Goal: Task Accomplishment & Management: Use online tool/utility

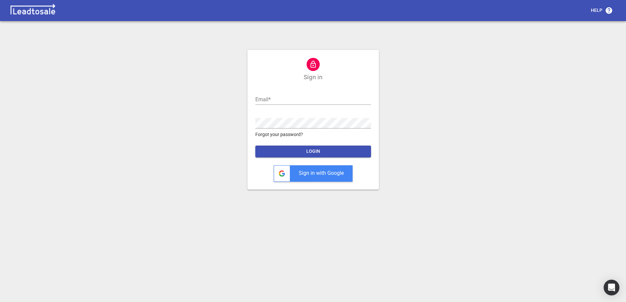
type input "ross@design2renovate.co.nz"
click at [305, 151] on span "LOGIN" at bounding box center [313, 151] width 105 height 7
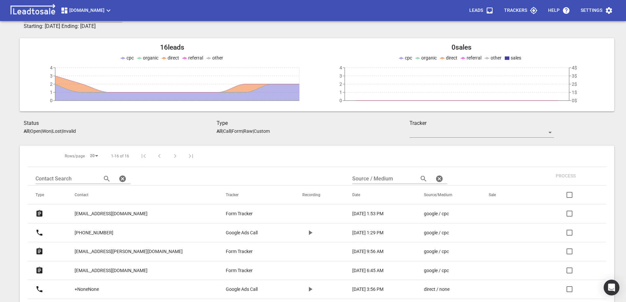
scroll to position [33, 0]
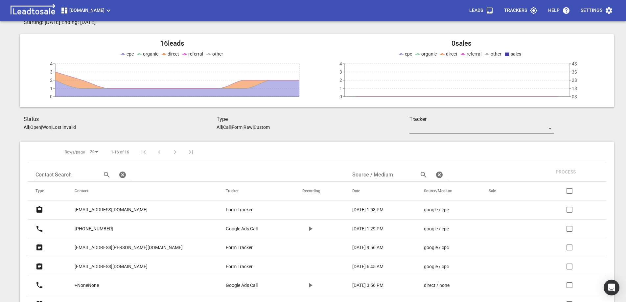
click at [110, 227] on p "[PHONE_NUMBER]" at bounding box center [94, 228] width 39 height 7
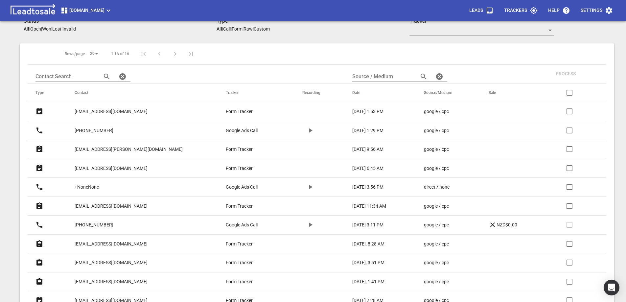
scroll to position [164, 0]
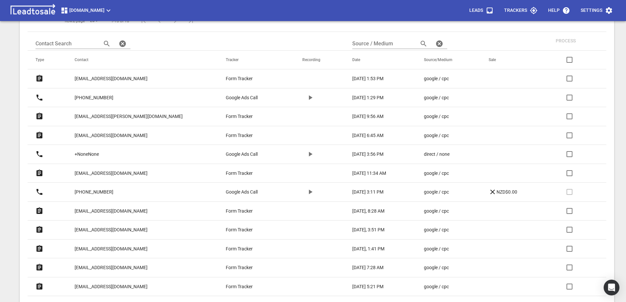
click at [118, 172] on p "[EMAIL_ADDRESS][DOMAIN_NAME]" at bounding box center [111, 173] width 73 height 7
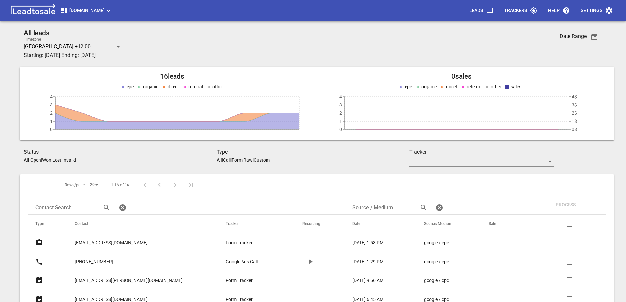
scroll to position [164, 0]
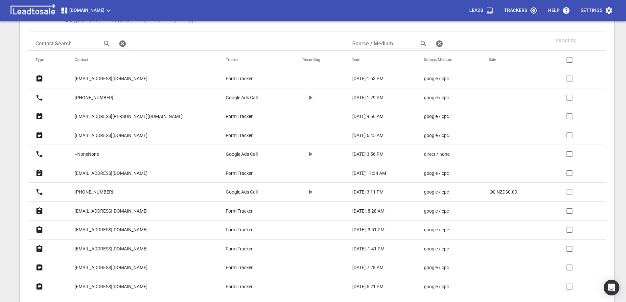
click at [111, 134] on p "contacttilly@gmail.com" at bounding box center [111, 135] width 73 height 7
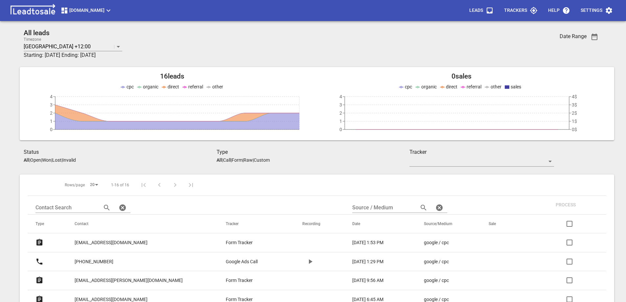
scroll to position [164, 0]
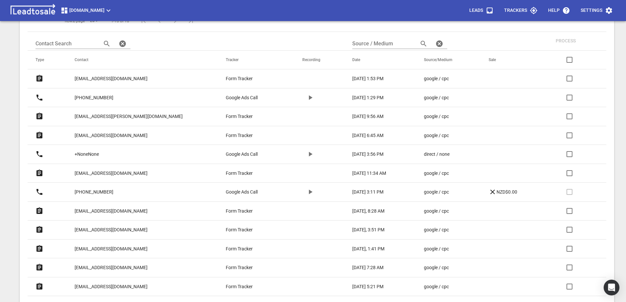
click at [111, 115] on p "[EMAIL_ADDRESS][PERSON_NAME][DOMAIN_NAME]" at bounding box center [129, 116] width 108 height 7
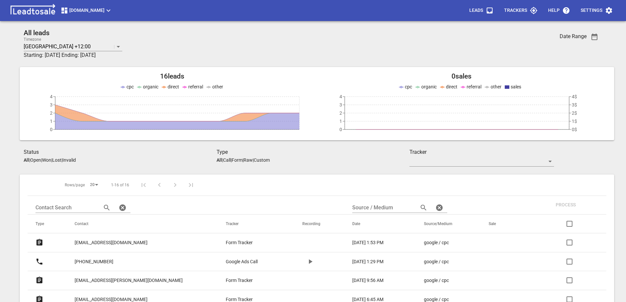
scroll to position [164, 0]
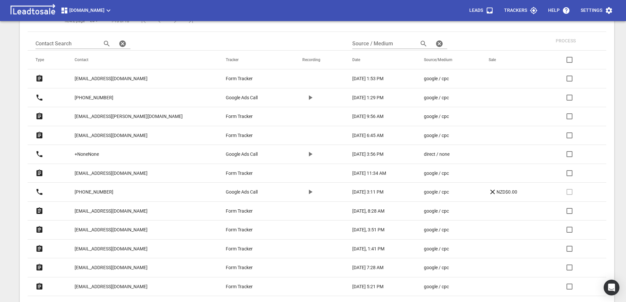
click at [107, 78] on p "[EMAIL_ADDRESS][DOMAIN_NAME]" at bounding box center [111, 78] width 73 height 7
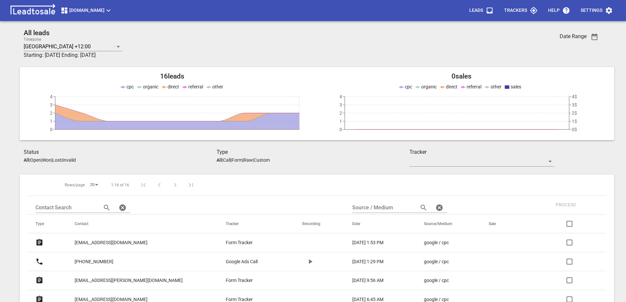
scroll to position [164, 0]
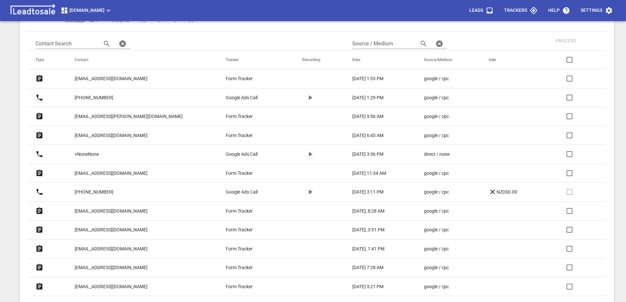
click at [107, 133] on p "contacttilly@gmail.com" at bounding box center [111, 135] width 73 height 7
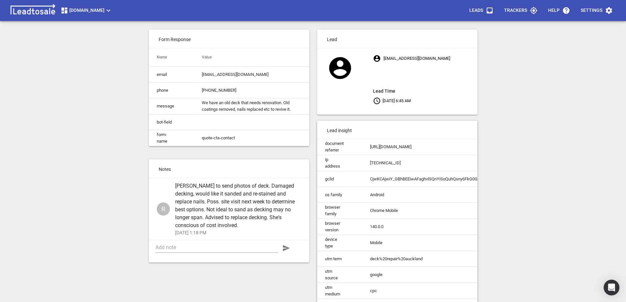
scroll to position [33, 0]
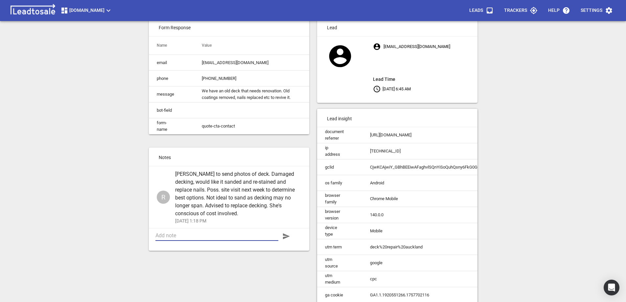
click at [193, 239] on textarea at bounding box center [216, 235] width 123 height 6
type textarea "[PERSON_NAME]. Left voicemail re site visit"
click at [287, 239] on icon "button" at bounding box center [286, 236] width 7 height 6
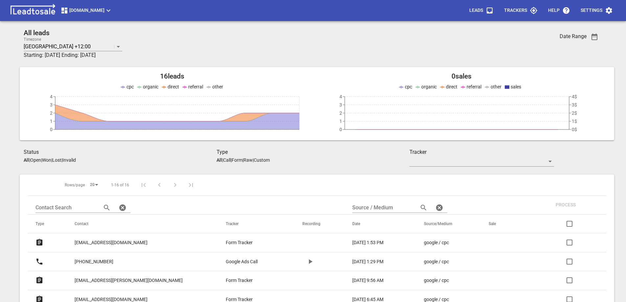
scroll to position [164, 0]
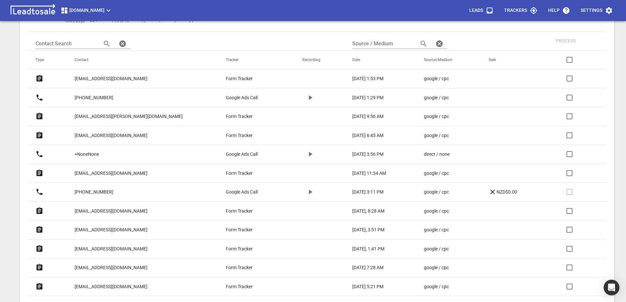
click at [118, 78] on p "[EMAIL_ADDRESS][DOMAIN_NAME]" at bounding box center [111, 78] width 73 height 7
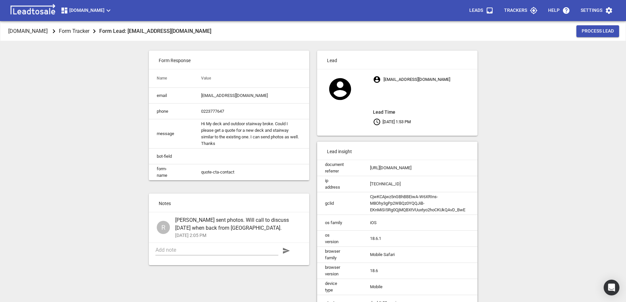
click at [524, 221] on div "[DOMAIN_NAME] Form Tracker Form Lead: [EMAIL_ADDRESS][DOMAIN_NAME] Process Lead…" at bounding box center [313, 172] width 621 height 302
